Goal: Task Accomplishment & Management: Complete application form

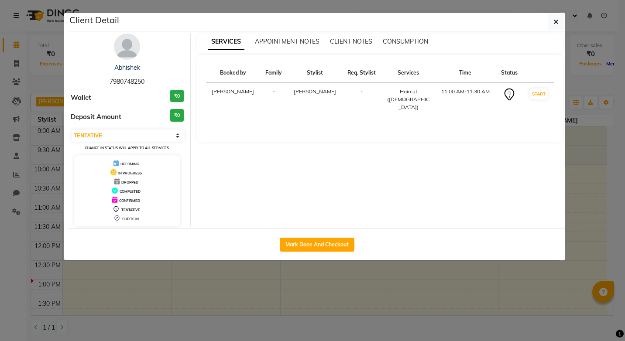
select select "7"
click at [557, 21] on icon "button" at bounding box center [555, 21] width 5 height 7
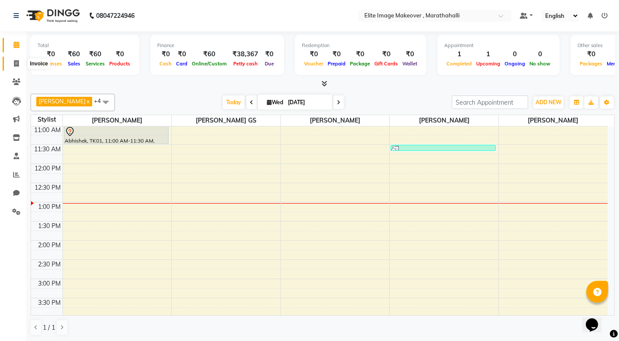
click at [17, 63] on icon at bounding box center [16, 63] width 5 height 7
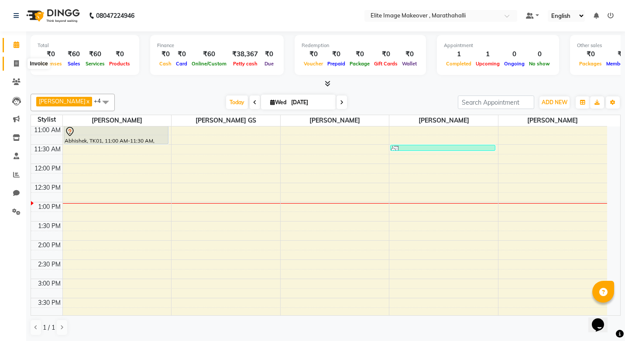
select select "service"
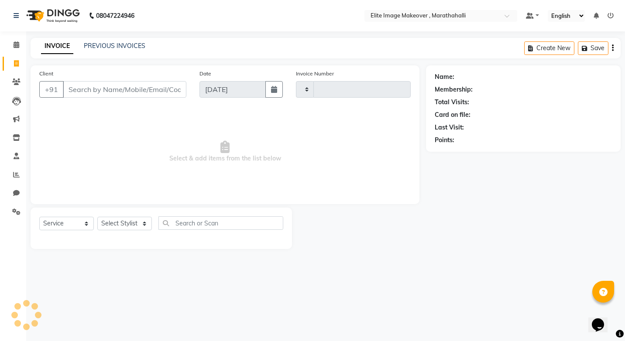
click at [107, 91] on input "Client" at bounding box center [125, 89] width 124 height 17
type input "0954"
select select "8005"
type input "8867034208"
click at [148, 87] on span "Add Client" at bounding box center [164, 89] width 34 height 9
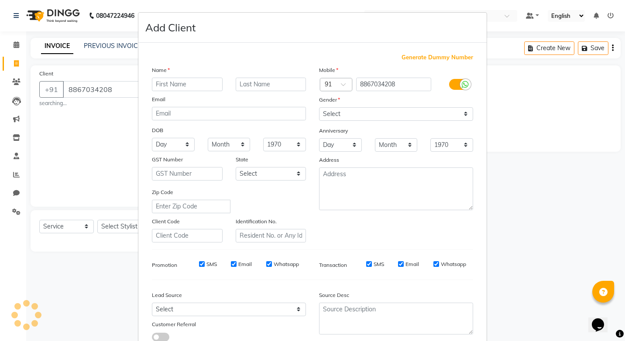
click at [155, 85] on input "text" at bounding box center [187, 85] width 71 height 14
type input "vakes"
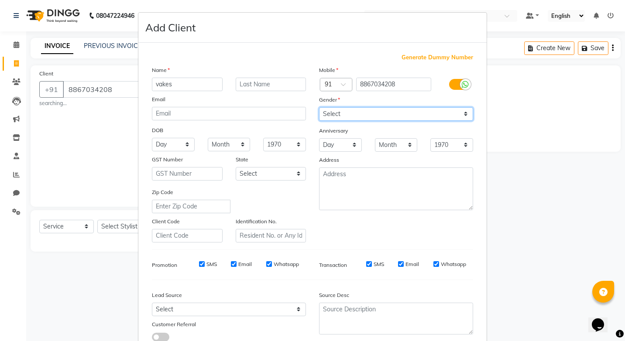
click at [466, 112] on select "Select [DEMOGRAPHIC_DATA] [DEMOGRAPHIC_DATA] Other Prefer Not To Say" at bounding box center [396, 114] width 154 height 14
select select "[DEMOGRAPHIC_DATA]"
click at [319, 107] on select "Select [DEMOGRAPHIC_DATA] [DEMOGRAPHIC_DATA] Other Prefer Not To Say" at bounding box center [396, 114] width 154 height 14
drag, startPoint x: 466, startPoint y: 122, endPoint x: 465, endPoint y: 145, distance: 23.1
click at [465, 145] on select "1970 1971 1972 1973 1974 1975 1976 1977 1978 1979 1980 1981 1982 1983 1984 1985…" at bounding box center [451, 145] width 43 height 14
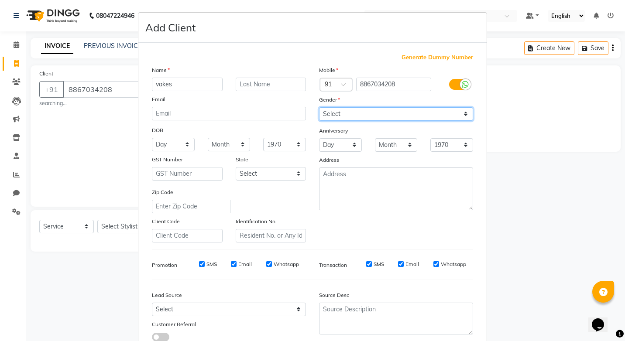
click at [461, 113] on select "Select [DEMOGRAPHIC_DATA] [DEMOGRAPHIC_DATA] Other Prefer Not To Say" at bounding box center [396, 114] width 154 height 14
click at [319, 107] on select "Select [DEMOGRAPHIC_DATA] [DEMOGRAPHIC_DATA] Other Prefer Not To Say" at bounding box center [396, 114] width 154 height 14
click at [460, 112] on select "Select [DEMOGRAPHIC_DATA] [DEMOGRAPHIC_DATA] Other Prefer Not To Say" at bounding box center [396, 114] width 154 height 14
select select "[DEMOGRAPHIC_DATA]"
click at [319, 107] on select "Select [DEMOGRAPHIC_DATA] [DEMOGRAPHIC_DATA] Other Prefer Not To Say" at bounding box center [396, 114] width 154 height 14
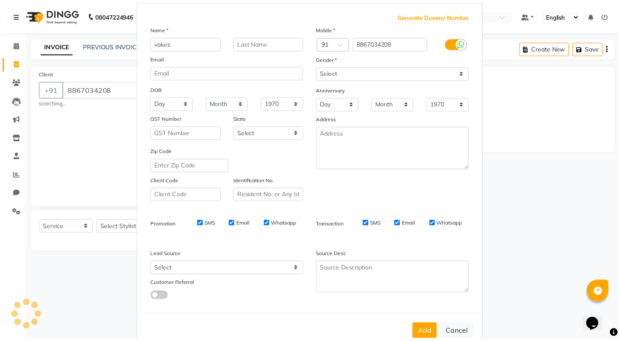
scroll to position [62, 0]
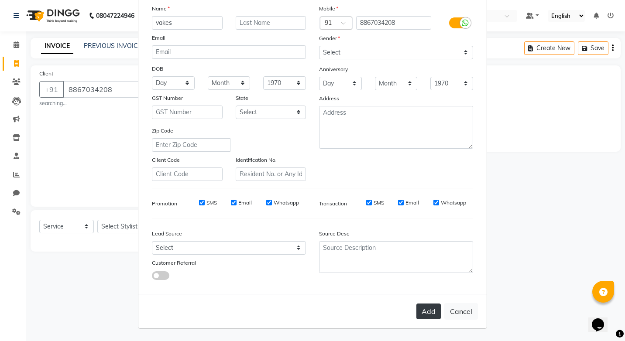
click at [419, 309] on button "Add" at bounding box center [428, 312] width 24 height 16
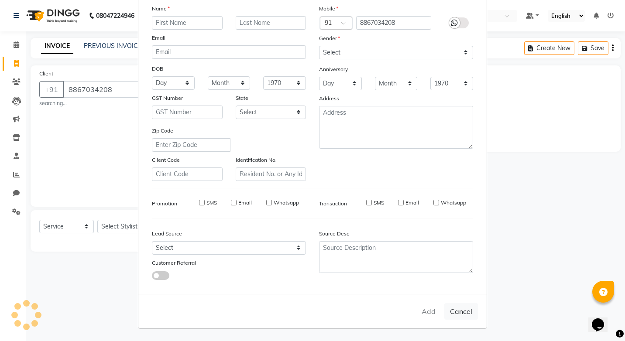
select select
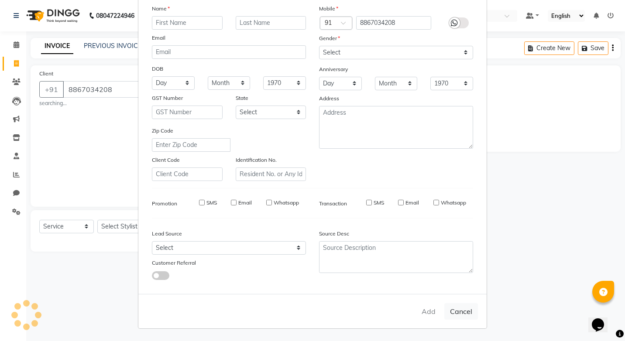
select select
checkbox input "false"
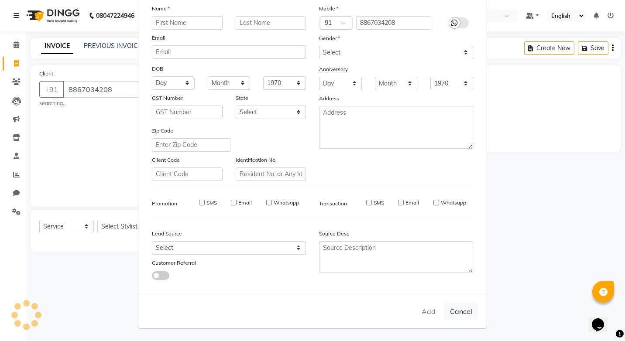
checkbox input "false"
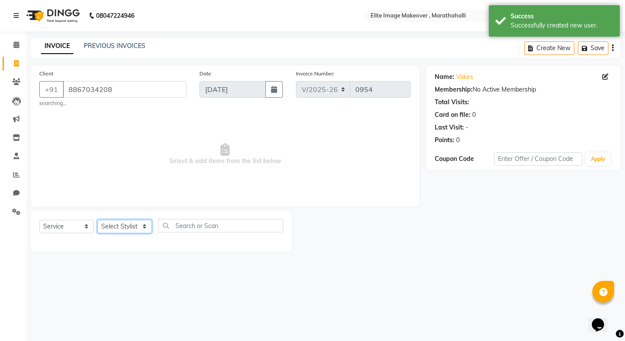
click at [145, 230] on select "Select Stylist [PERSON_NAME] [PERSON_NAME] [PERSON_NAME] [PERSON_NAME]" at bounding box center [124, 227] width 55 height 14
click at [145, 229] on select "Select Stylist [PERSON_NAME] [PERSON_NAME] [PERSON_NAME] [PERSON_NAME]" at bounding box center [124, 227] width 55 height 14
select select "87441"
click at [97, 220] on select "Select Stylist [PERSON_NAME] [PERSON_NAME] [PERSON_NAME] [PERSON_NAME]" at bounding box center [124, 227] width 55 height 14
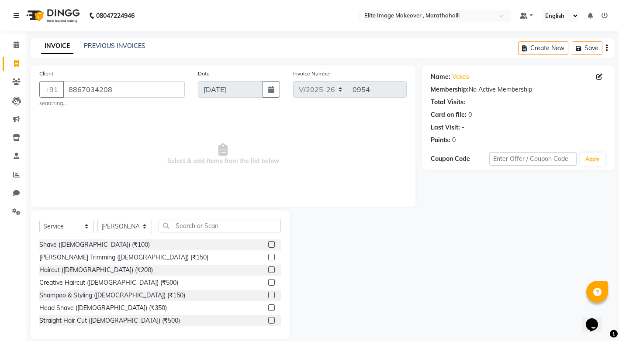
click at [268, 244] on label at bounding box center [271, 244] width 7 height 7
click at [268, 244] on input "checkbox" at bounding box center [271, 245] width 6 height 6
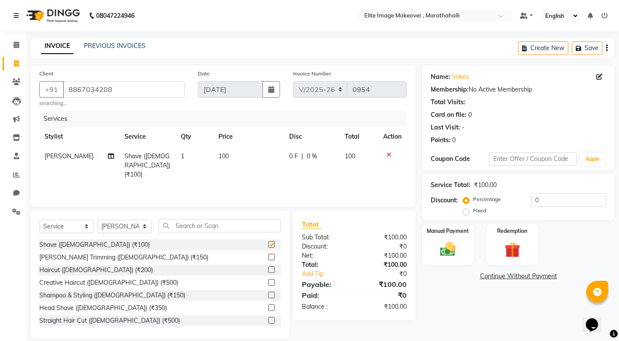
checkbox input "false"
click at [268, 258] on label at bounding box center [271, 257] width 7 height 7
click at [268, 258] on input "checkbox" at bounding box center [271, 258] width 6 height 6
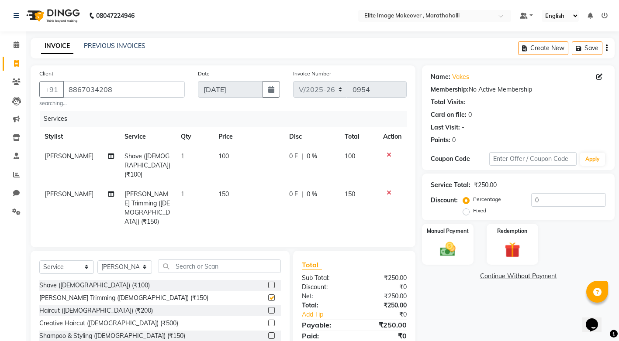
checkbox input "false"
click at [388, 190] on icon at bounding box center [388, 193] width 5 height 6
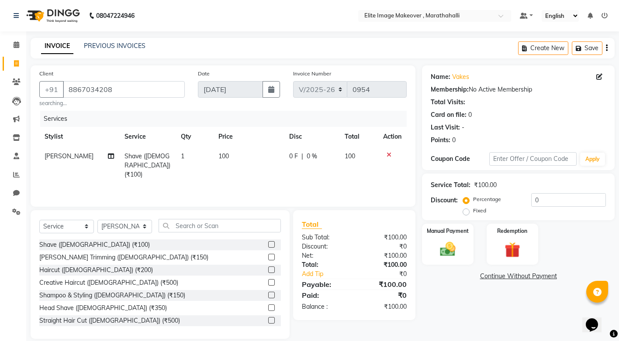
click at [268, 269] on label at bounding box center [271, 270] width 7 height 7
click at [268, 269] on input "checkbox" at bounding box center [271, 271] width 6 height 6
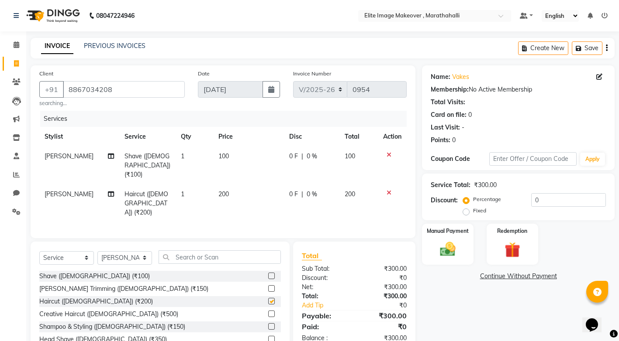
checkbox input "false"
click at [449, 250] on img at bounding box center [447, 249] width 27 height 19
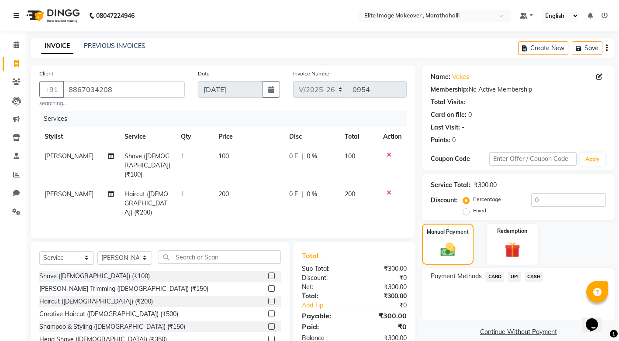
click at [515, 277] on span "UPI" at bounding box center [514, 277] width 14 height 10
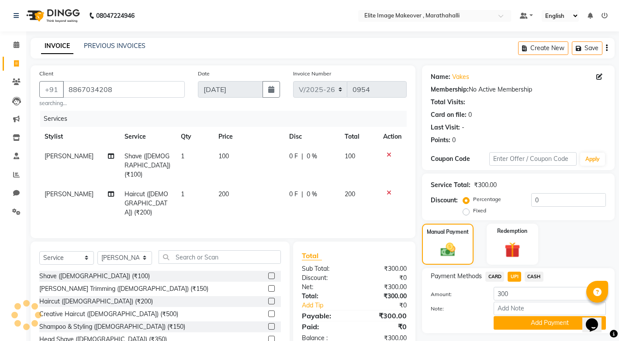
drag, startPoint x: 549, startPoint y: 325, endPoint x: 570, endPoint y: 299, distance: 33.6
click at [550, 323] on button "Add Payment" at bounding box center [549, 323] width 112 height 14
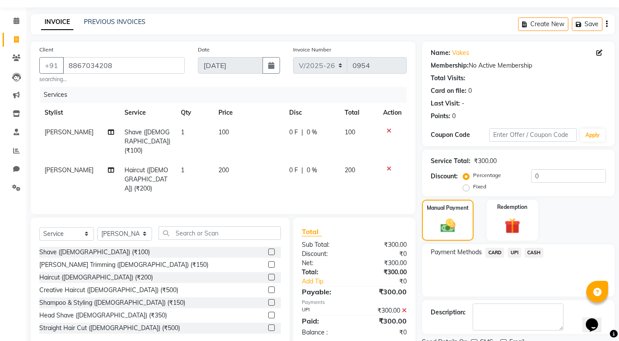
scroll to position [60, 0]
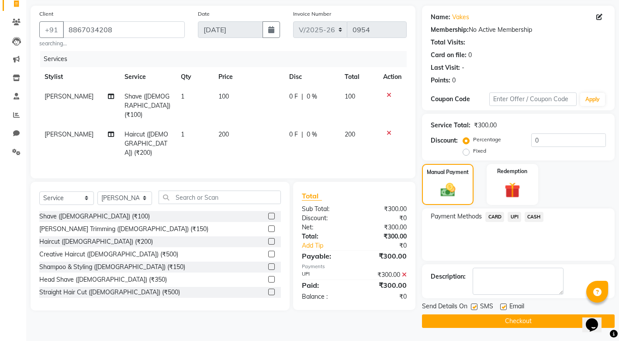
click at [517, 320] on button "Checkout" at bounding box center [518, 322] width 192 height 14
